Goal: Task Accomplishment & Management: Use online tool/utility

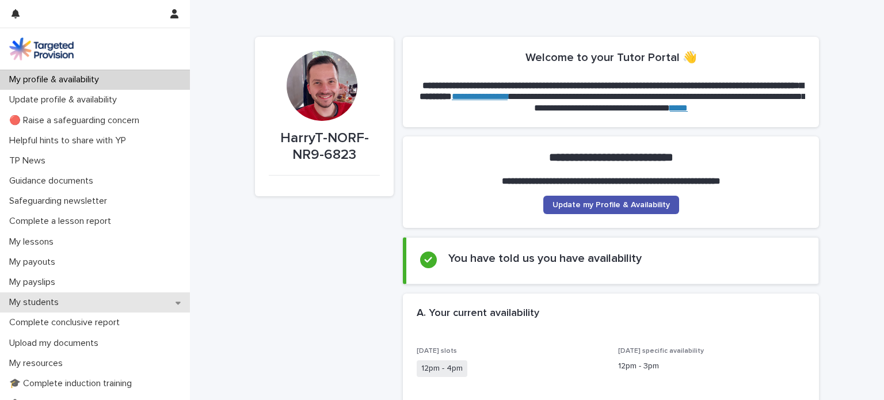
click at [30, 302] on p "My students" at bounding box center [36, 302] width 63 height 11
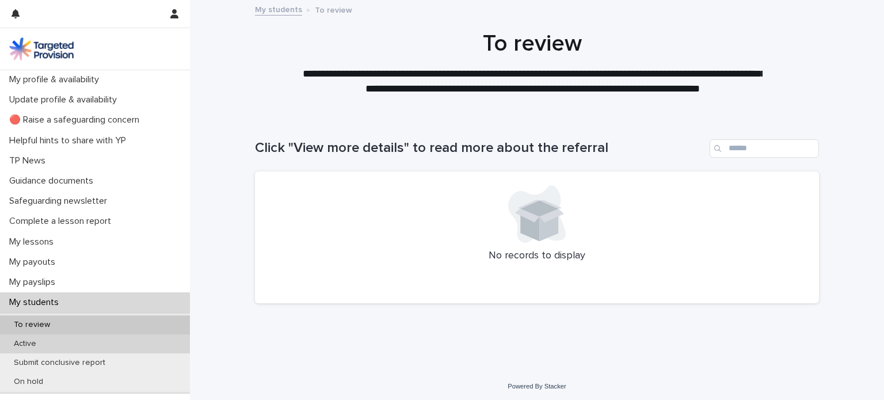
click at [35, 344] on p "Active" at bounding box center [25, 344] width 41 height 10
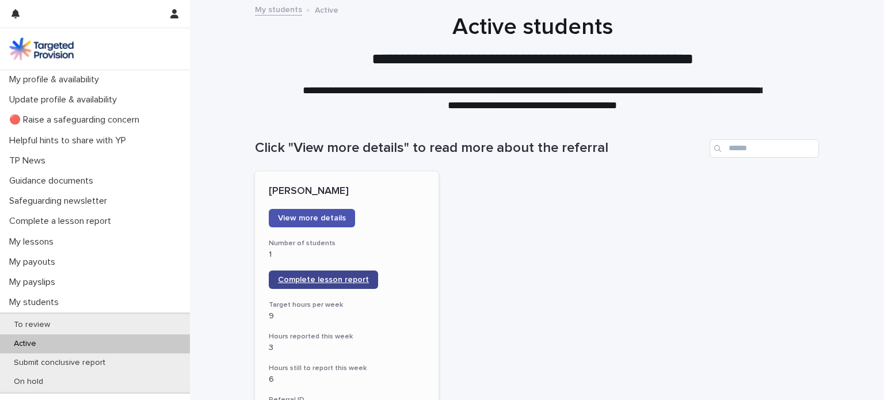
click at [318, 271] on link "Complete lesson report" at bounding box center [323, 280] width 109 height 18
click at [311, 273] on link "Complete lesson report" at bounding box center [323, 280] width 109 height 18
